Goal: Check status: Check status

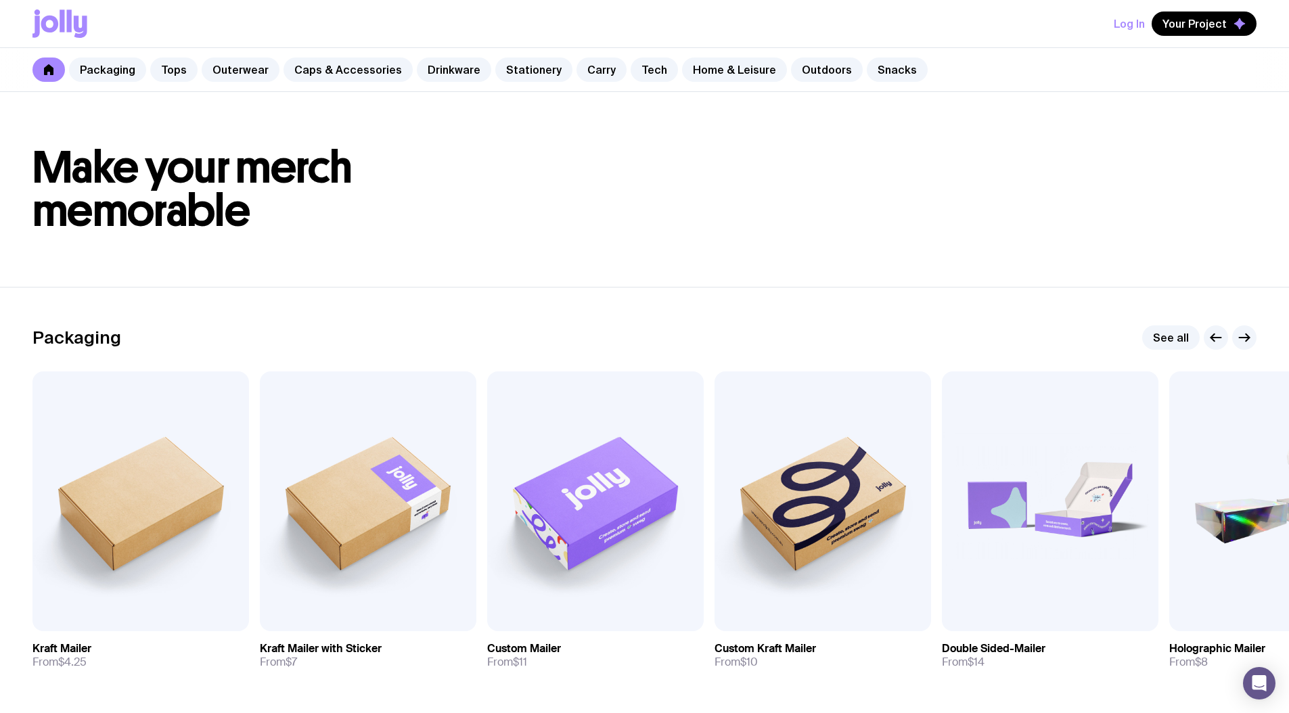
click at [1131, 23] on button "Log In" at bounding box center [1129, 24] width 31 height 24
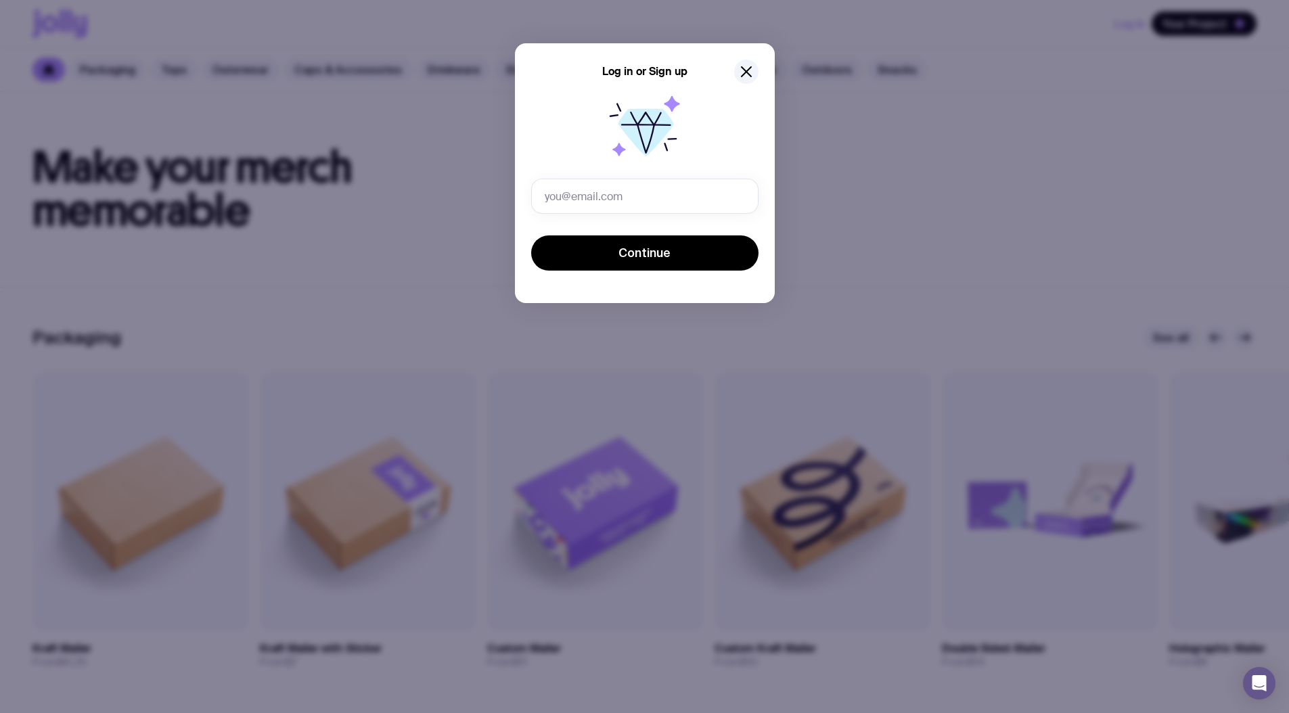
type input "[PERSON_NAME][EMAIL_ADDRESS][PERSON_NAME][DOMAIN_NAME]"
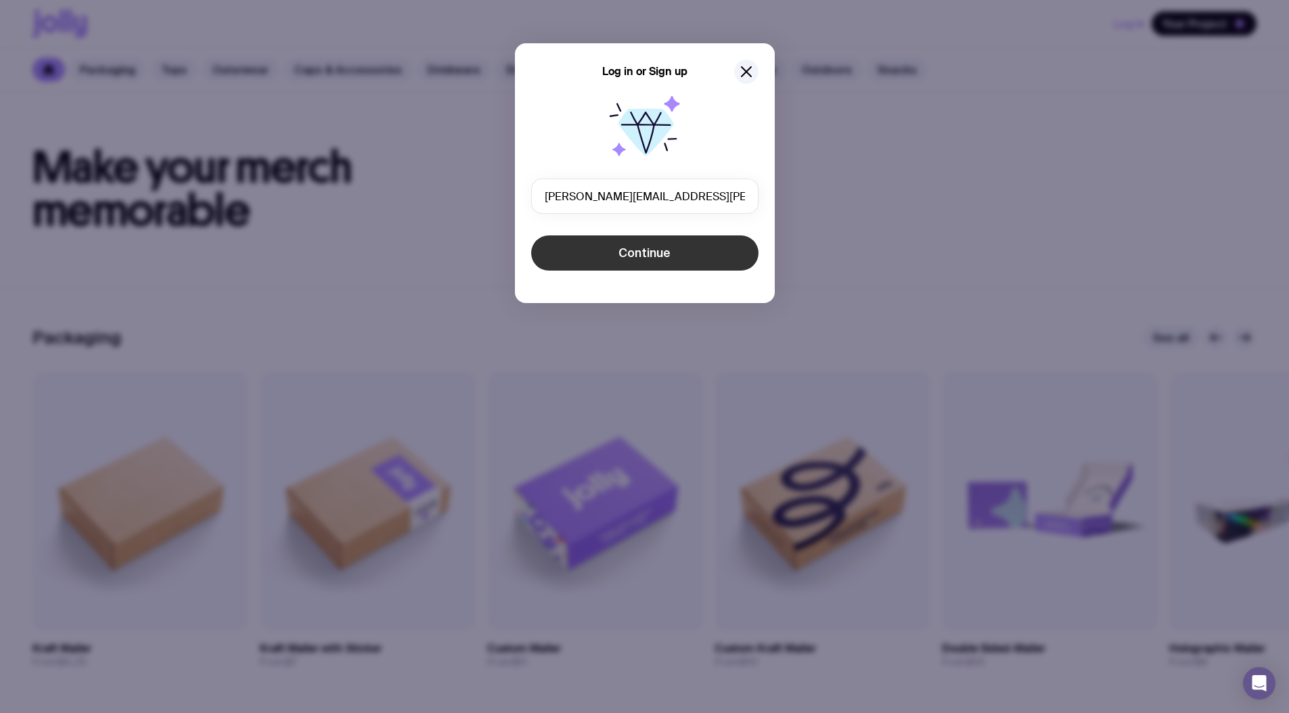
click at [619, 259] on span "Continue" at bounding box center [644, 253] width 52 height 16
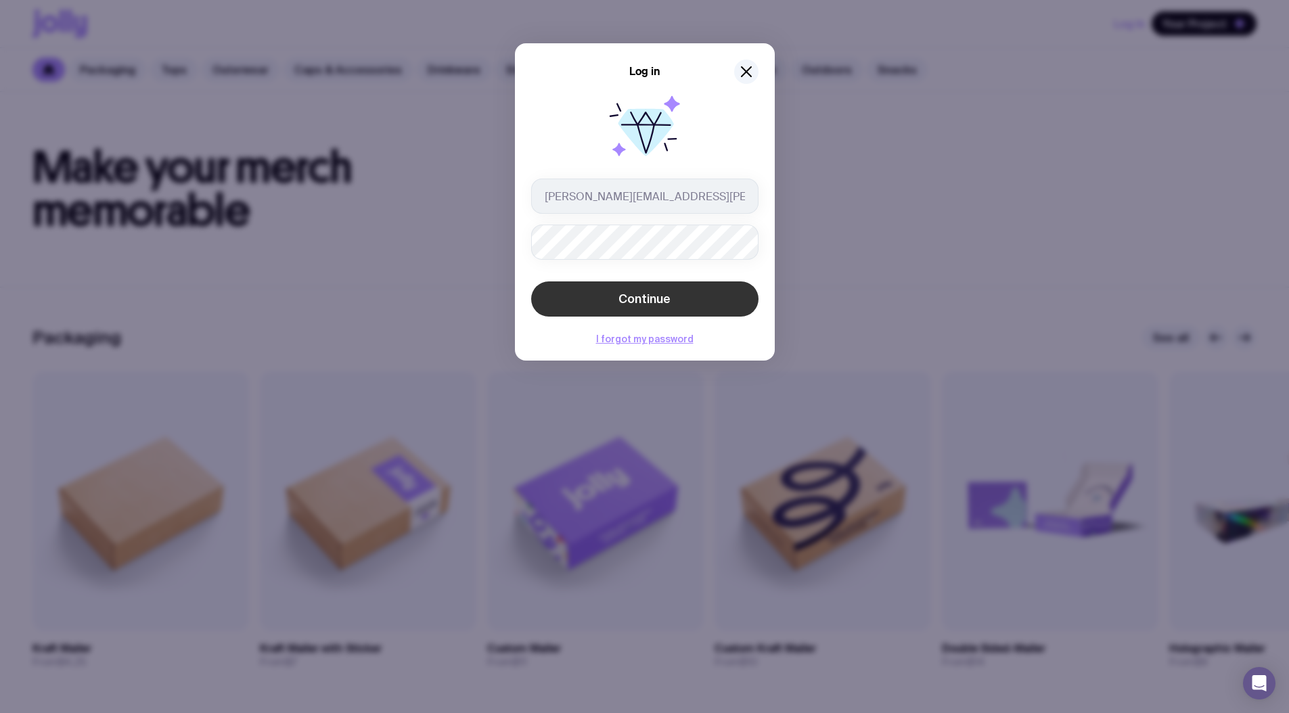
click at [618, 303] on span "Continue" at bounding box center [644, 299] width 52 height 16
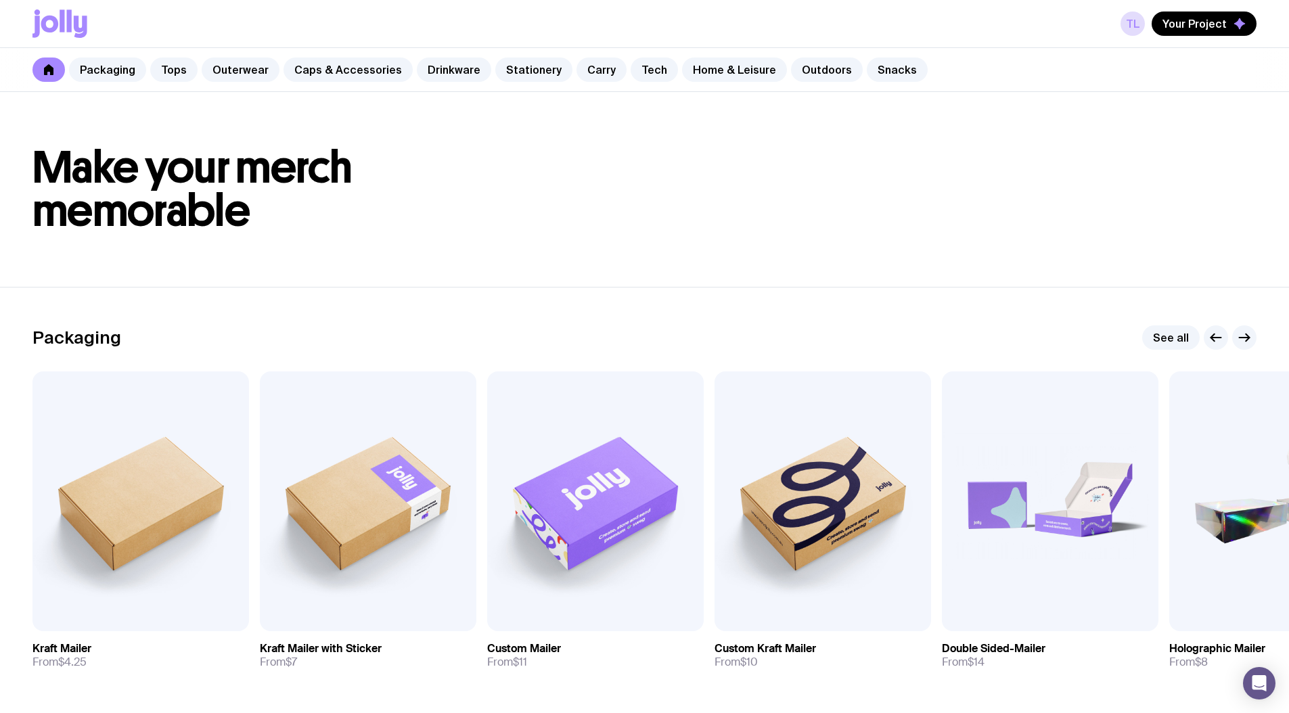
click at [1192, 9] on div "TL Your Project" at bounding box center [644, 23] width 1224 height 47
click at [1196, 21] on span "Your Project" at bounding box center [1195, 24] width 64 height 14
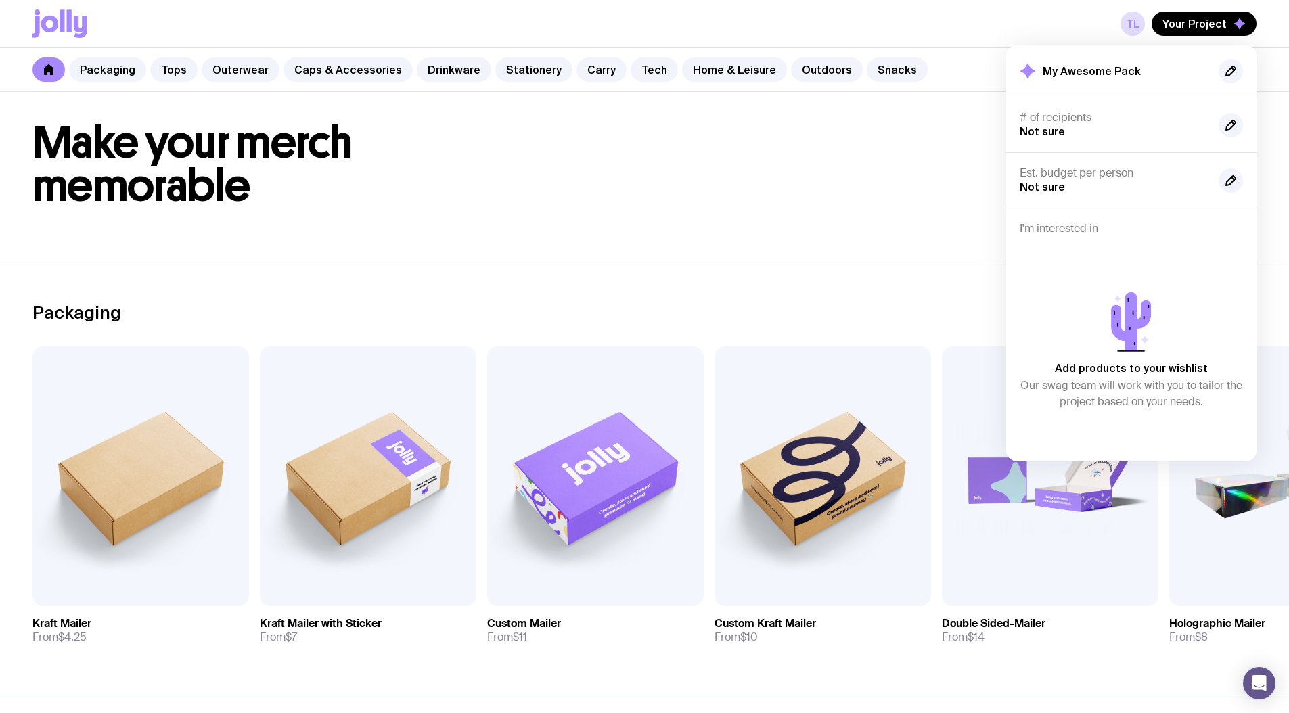
scroll to position [26, 0]
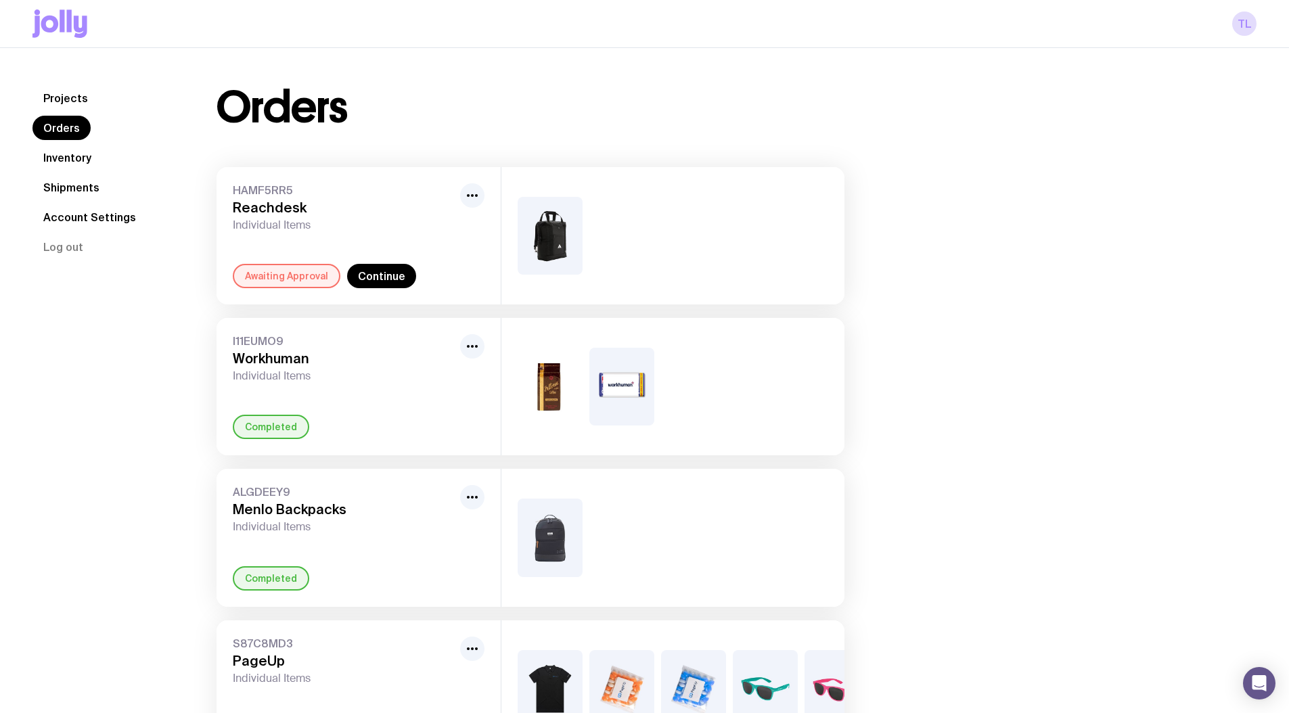
click at [256, 269] on div "Awaiting Approval" at bounding box center [287, 276] width 108 height 24
click at [390, 275] on link "Continue" at bounding box center [381, 276] width 69 height 24
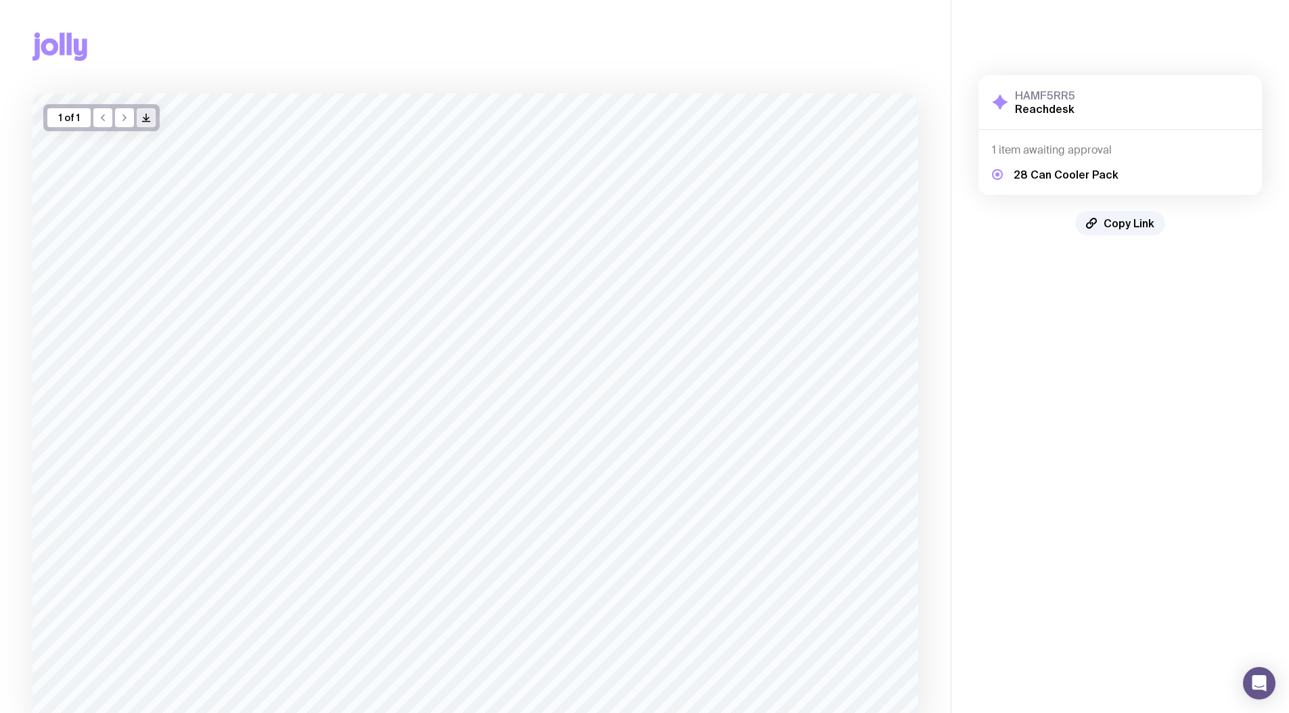
click at [150, 117] on icon "/> />" at bounding box center [146, 117] width 11 height 11
